Goal: Navigation & Orientation: Find specific page/section

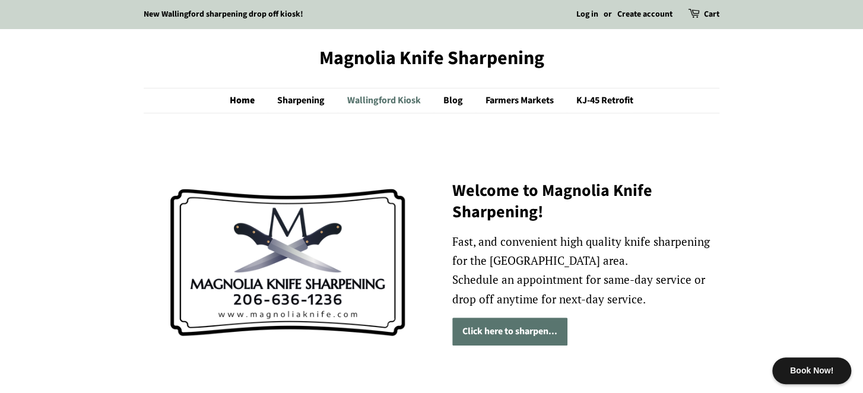
click at [400, 104] on link "Wallingford Kiosk" at bounding box center [385, 100] width 94 height 24
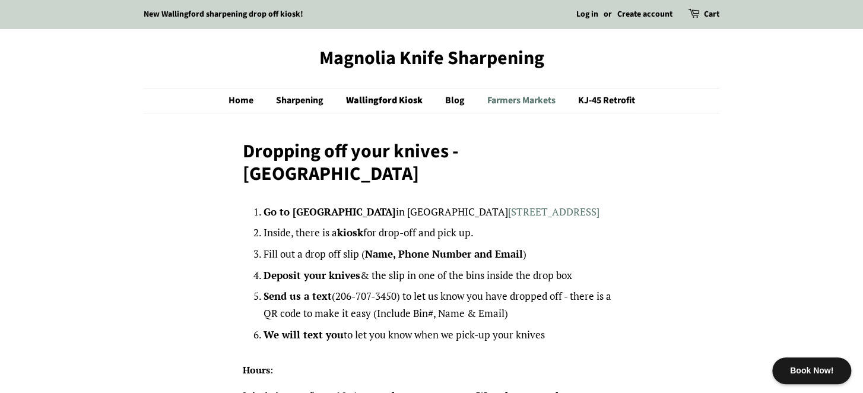
click at [543, 98] on link "Farmers Markets" at bounding box center [522, 100] width 89 height 24
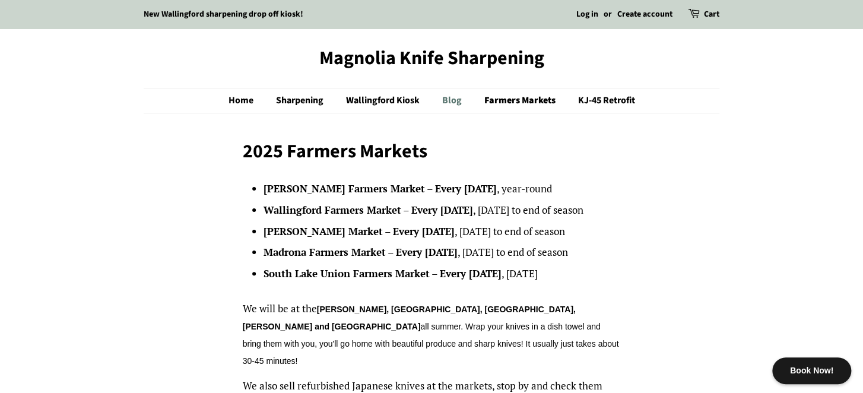
click at [453, 101] on link "Blog" at bounding box center [453, 100] width 40 height 24
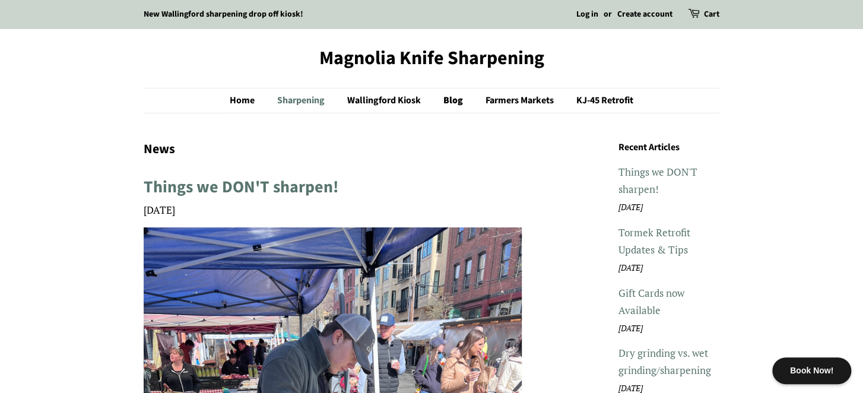
click at [286, 98] on link "Sharpening" at bounding box center [302, 100] width 68 height 24
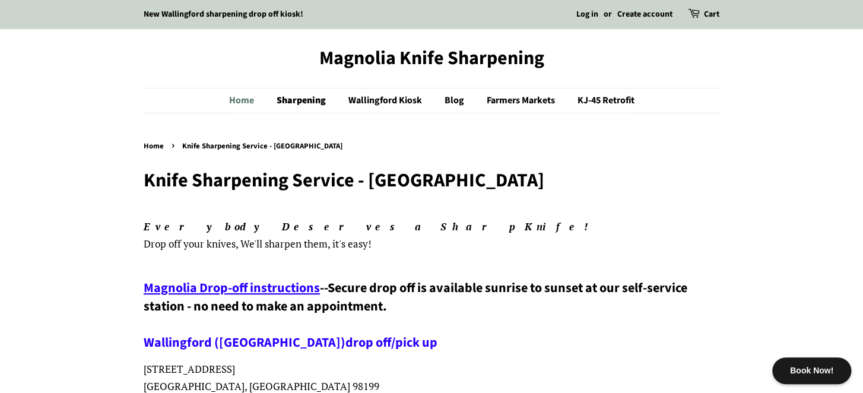
click at [252, 107] on link "Home" at bounding box center [247, 100] width 37 height 24
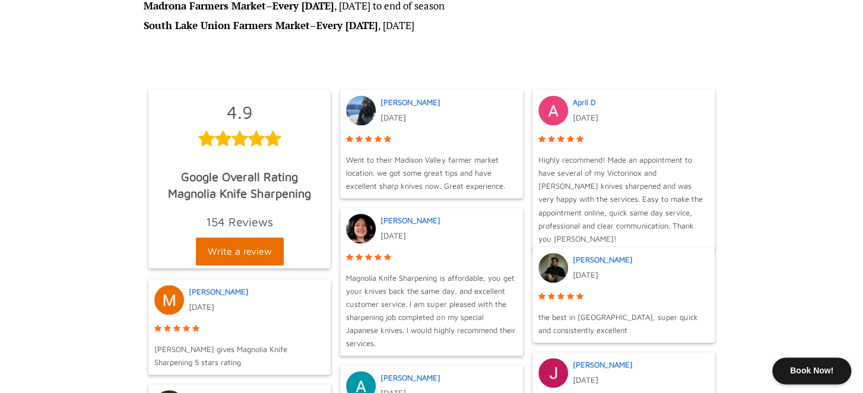
scroll to position [538, 0]
